Goal: Navigation & Orientation: Find specific page/section

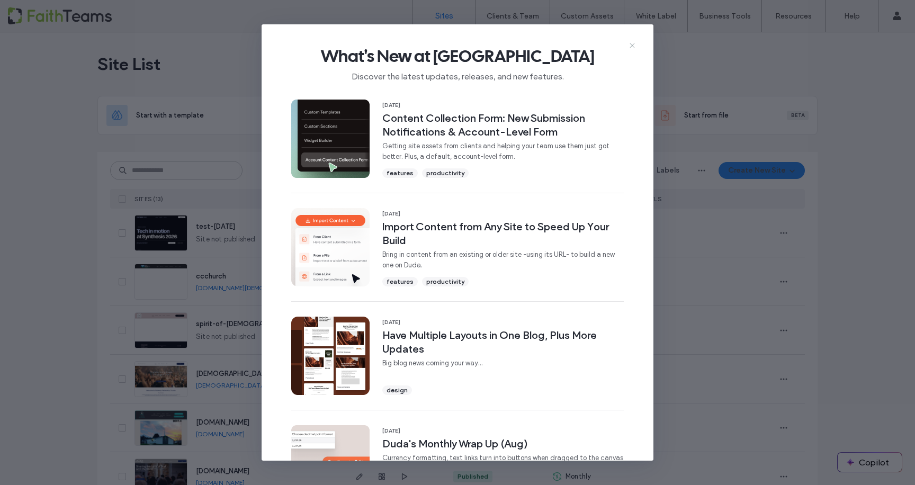
click at [631, 45] on use at bounding box center [631, 45] width 5 height 5
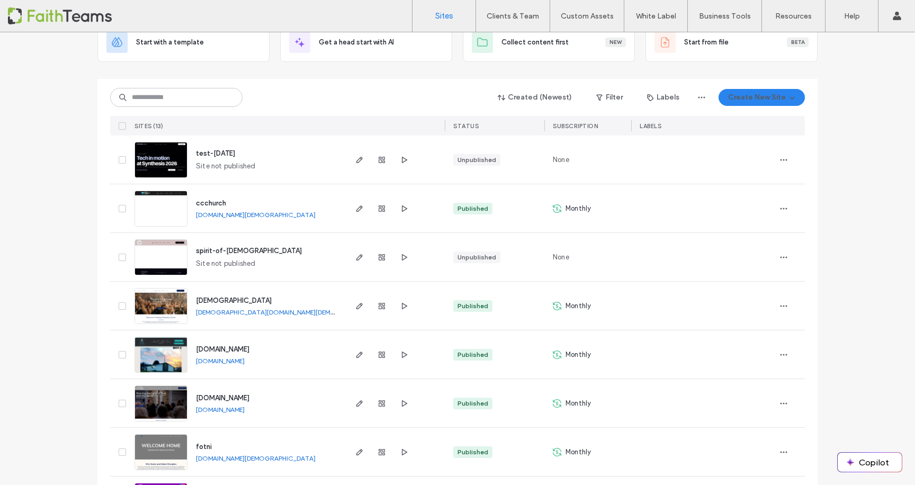
scroll to position [86, 0]
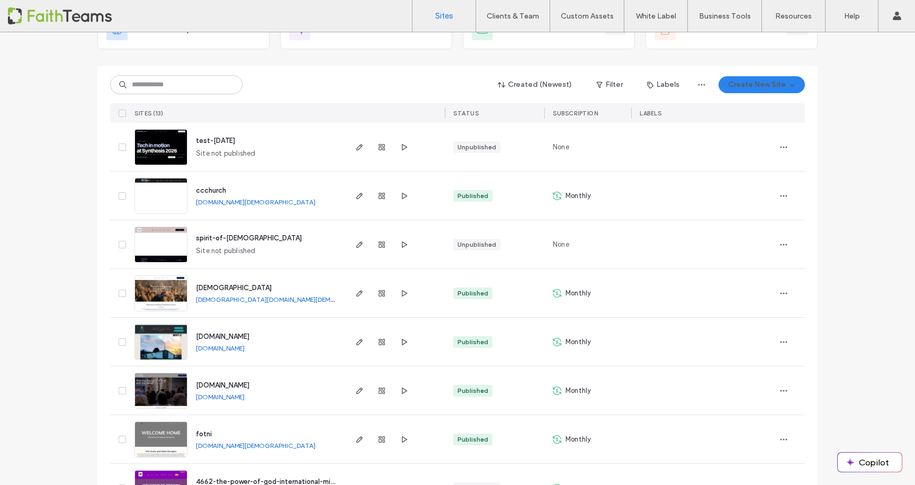
click at [215, 347] on link "[DOMAIN_NAME]" at bounding box center [220, 348] width 49 height 8
click at [219, 237] on span "spirit-of-[DEMOGRAPHIC_DATA]" at bounding box center [249, 238] width 106 height 8
